Goal: Task Accomplishment & Management: Use online tool/utility

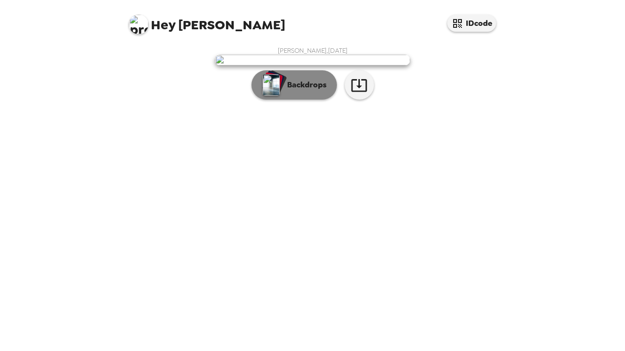
click at [324, 91] on p "Backdrops" at bounding box center [304, 85] width 44 height 12
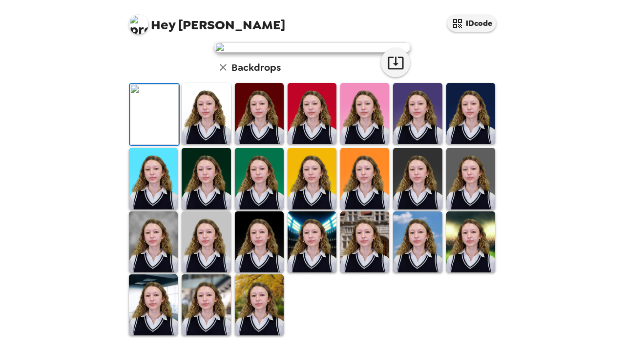
click at [204, 144] on img at bounding box center [206, 113] width 49 height 61
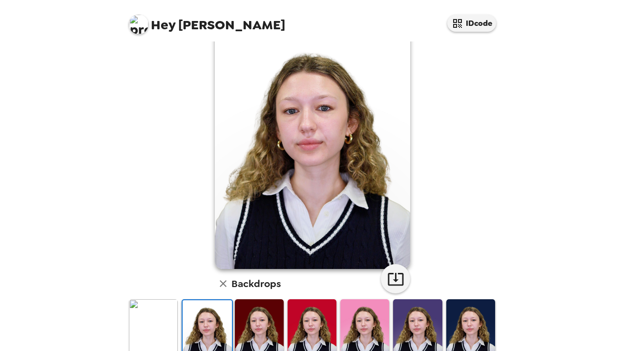
scroll to position [6, 0]
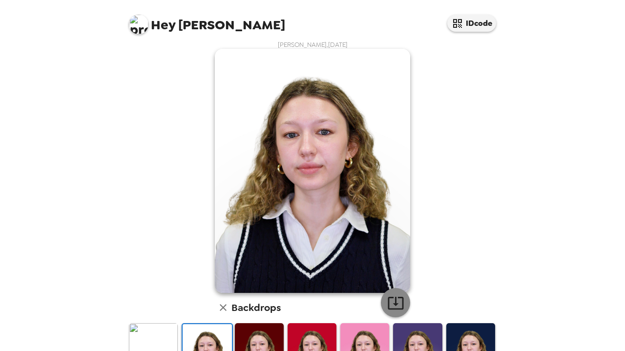
click at [401, 293] on button "button" at bounding box center [395, 302] width 29 height 29
click at [437, 42] on div "Brynn Rogers , 10-01-2025 Backdrops" at bounding box center [312, 309] width 371 height 537
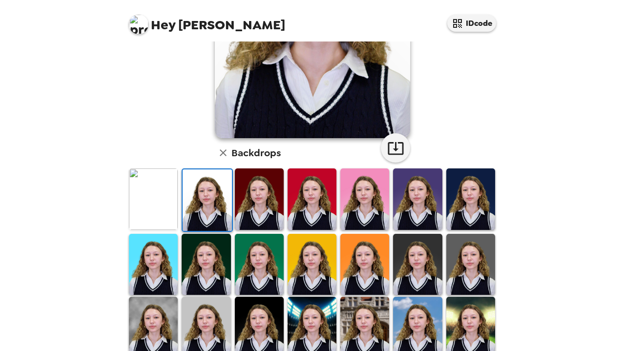
click at [322, 213] on img at bounding box center [312, 199] width 49 height 61
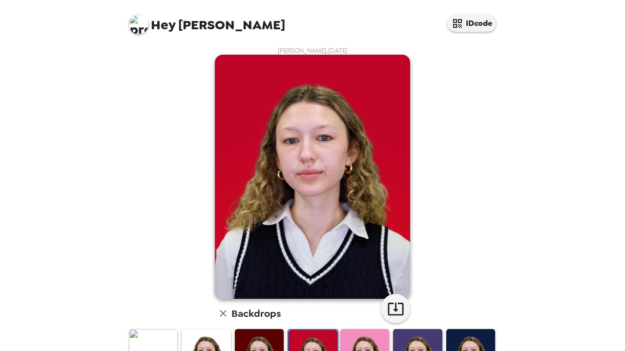
scroll to position [0, 0]
click at [395, 306] on icon "button" at bounding box center [396, 309] width 17 height 17
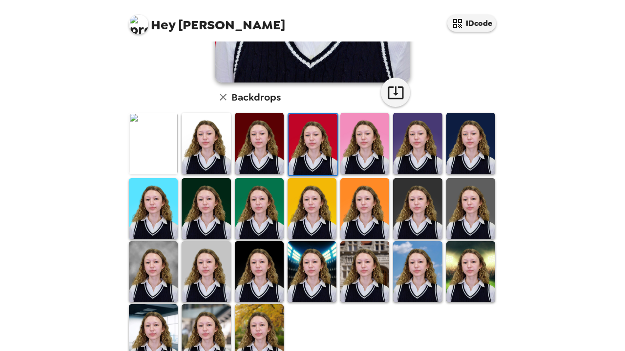
scroll to position [230, 0]
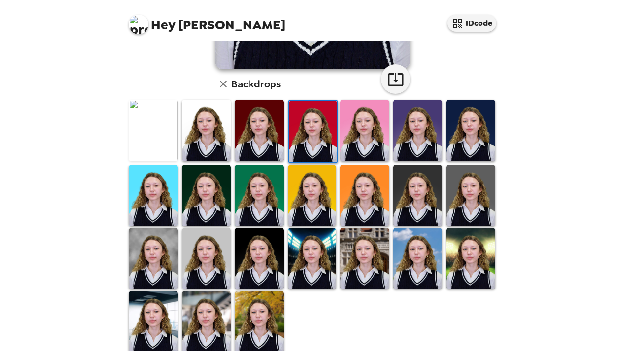
click at [434, 193] on img at bounding box center [417, 195] width 49 height 61
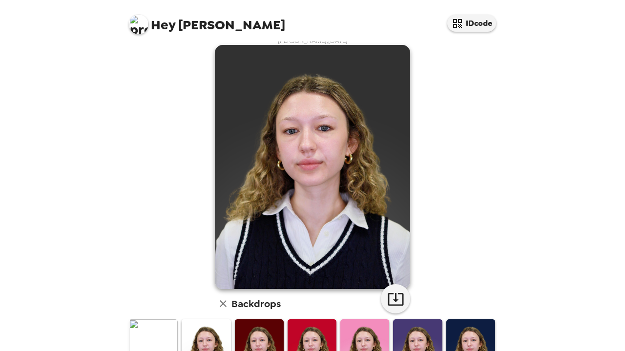
scroll to position [9, 0]
click at [459, 336] on img at bounding box center [471, 350] width 49 height 61
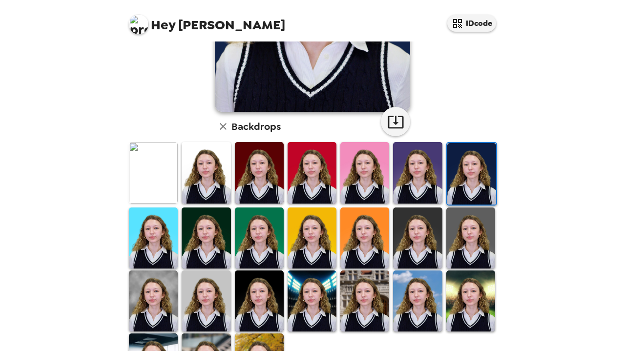
scroll to position [188, 0]
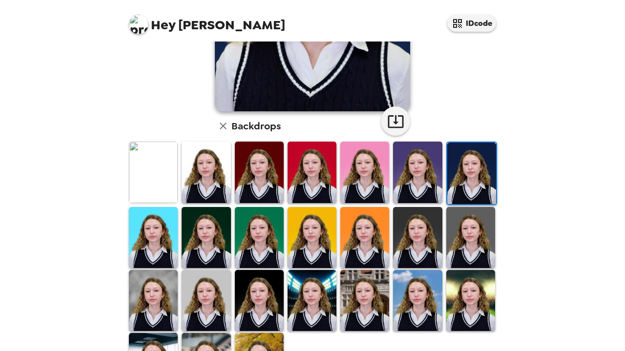
click at [162, 288] on img at bounding box center [153, 300] width 49 height 61
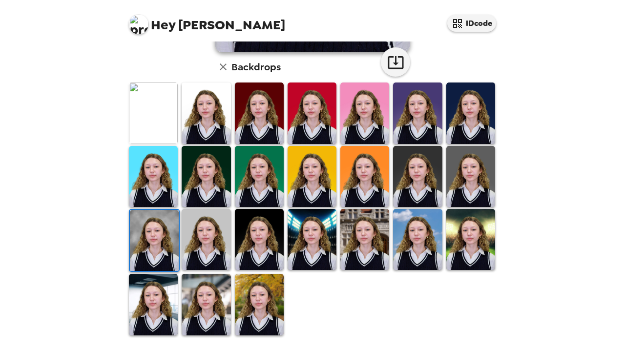
scroll to position [247, 0]
click at [268, 230] on img at bounding box center [259, 239] width 49 height 61
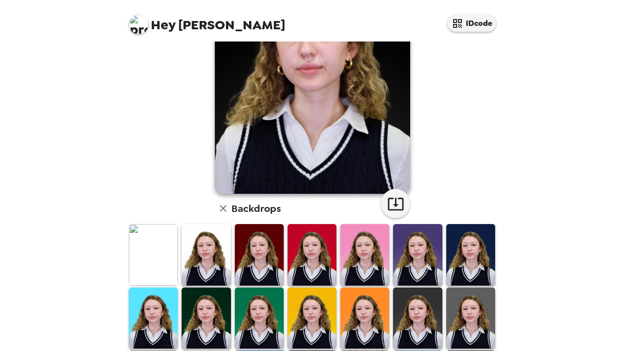
scroll to position [143, 0]
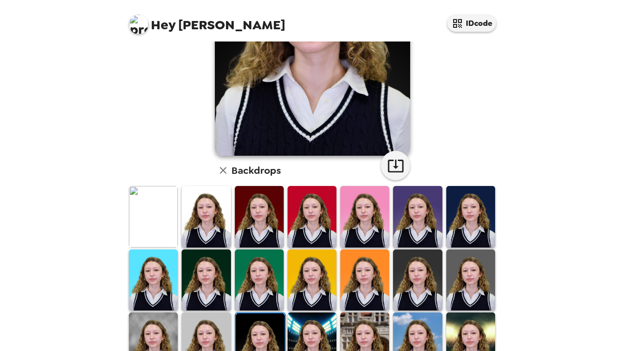
click at [156, 319] on img at bounding box center [153, 343] width 49 height 61
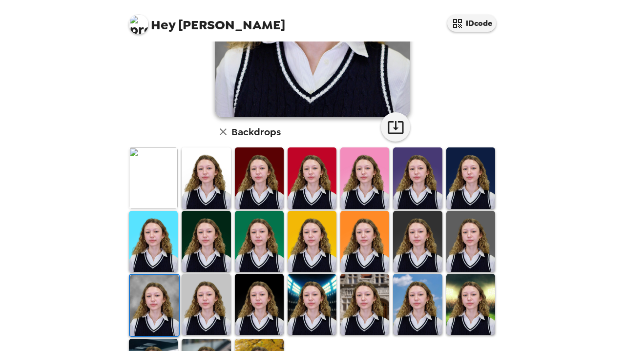
scroll to position [183, 0]
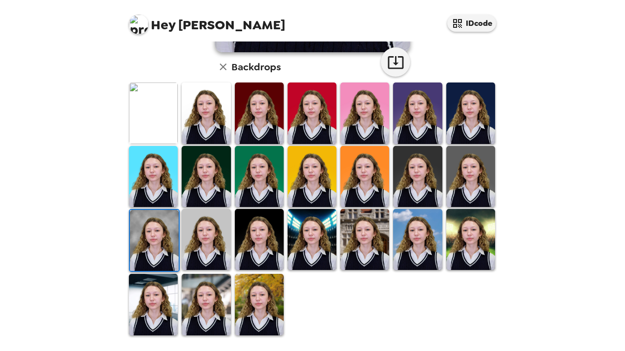
click at [216, 306] on img at bounding box center [206, 304] width 49 height 61
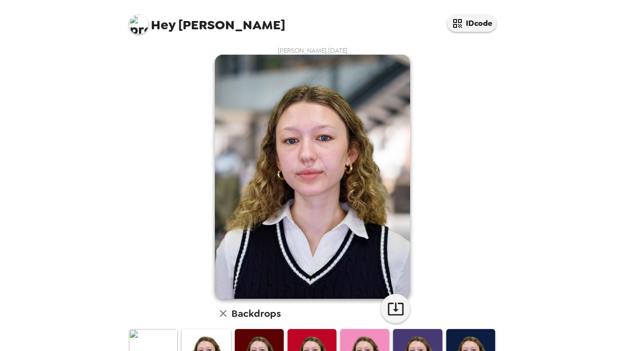
scroll to position [0, 0]
click at [396, 303] on icon "button" at bounding box center [396, 309] width 17 height 17
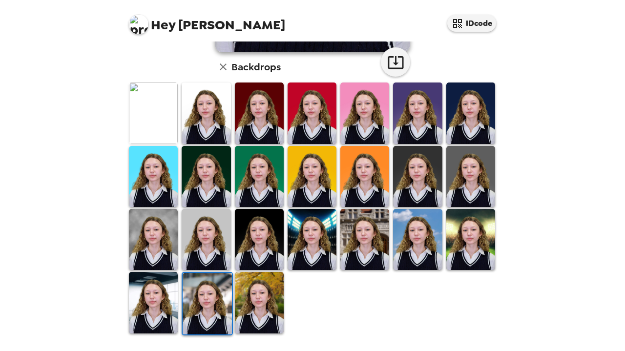
scroll to position [247, 0]
click at [353, 246] on img at bounding box center [365, 239] width 49 height 61
